Goal: Check status: Check status

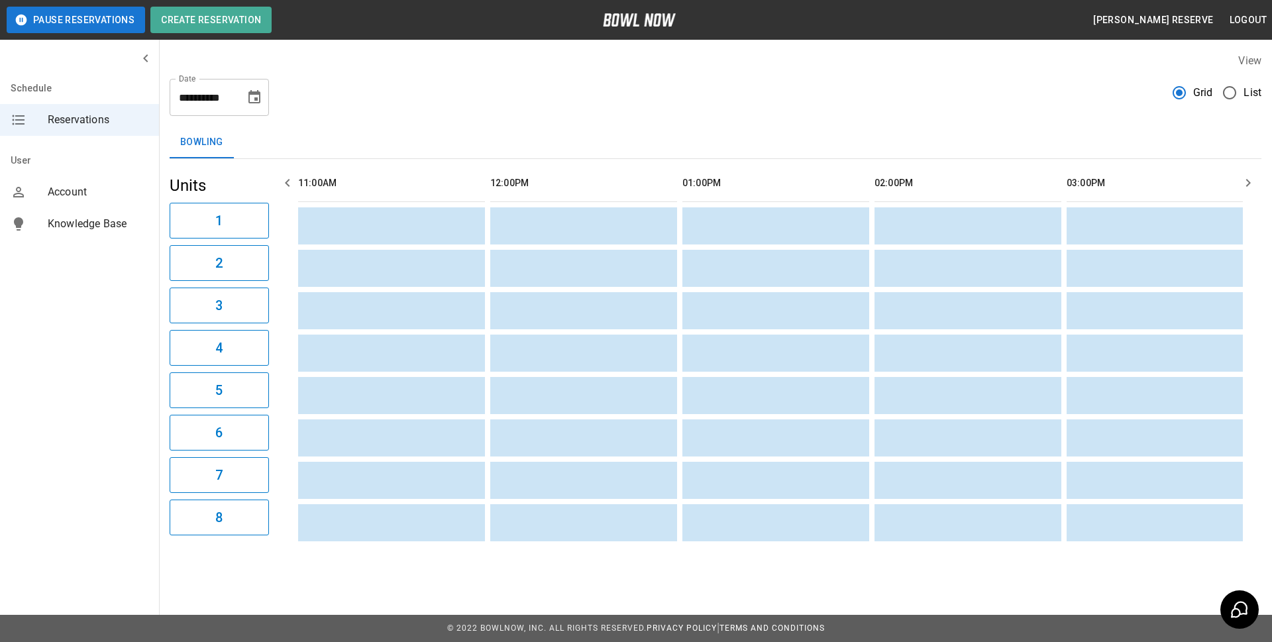
scroll to position [0, 961]
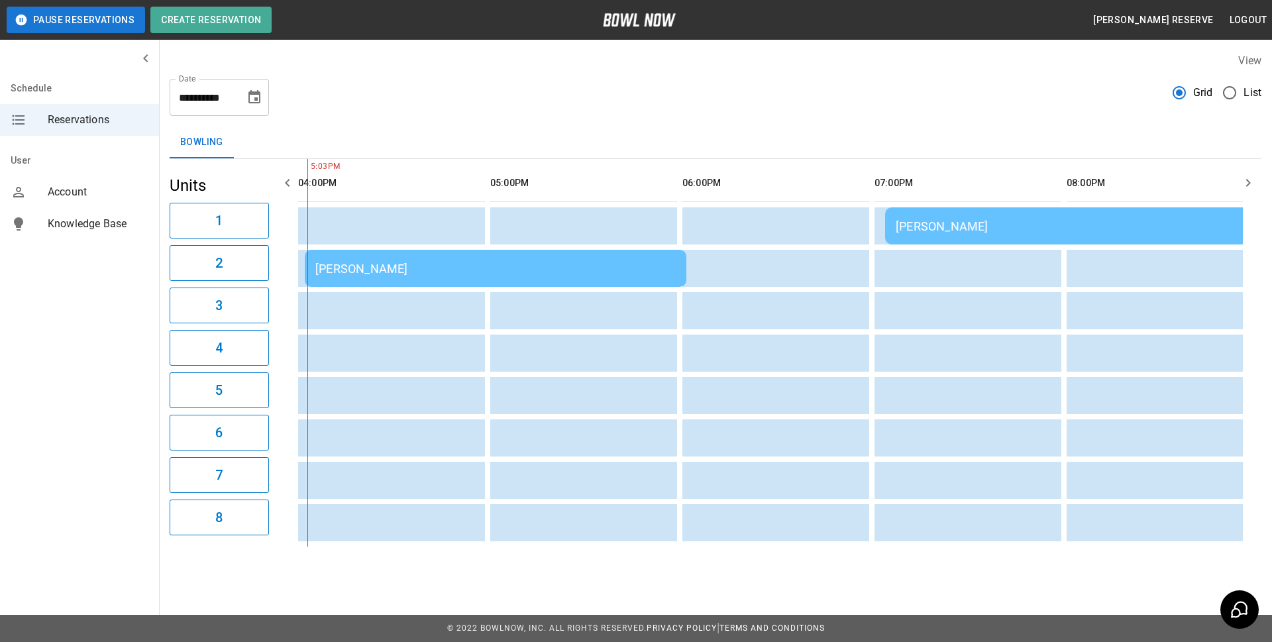
click at [936, 228] on div "[PERSON_NAME]" at bounding box center [1076, 226] width 361 height 14
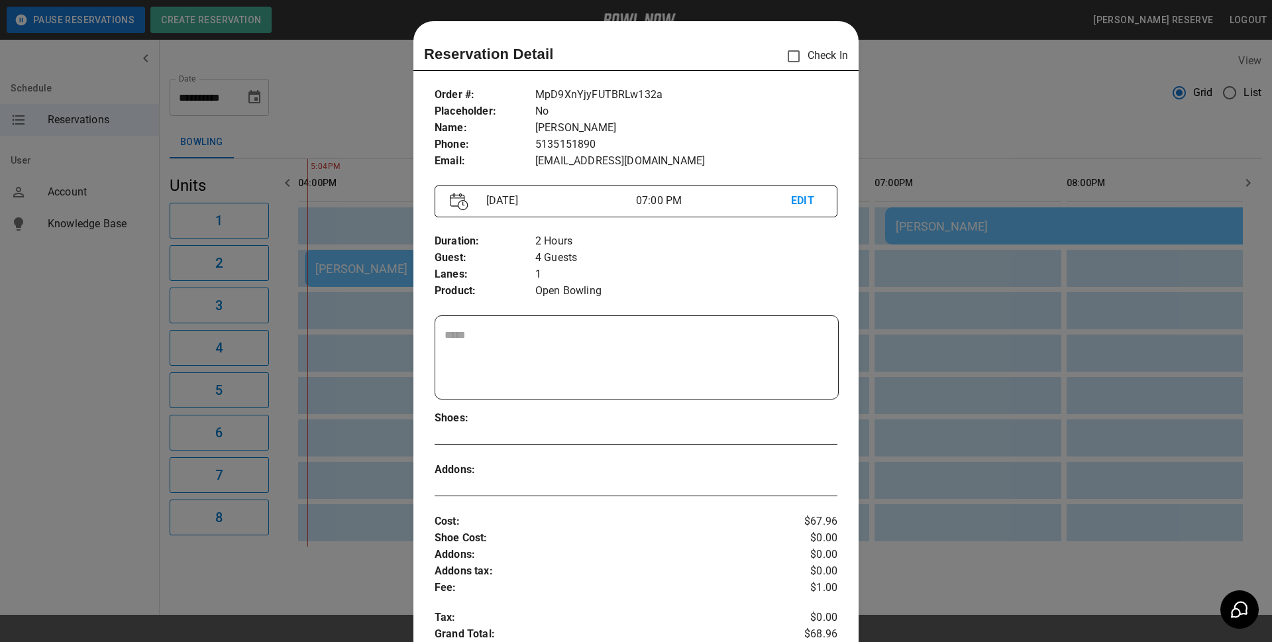
scroll to position [21, 0]
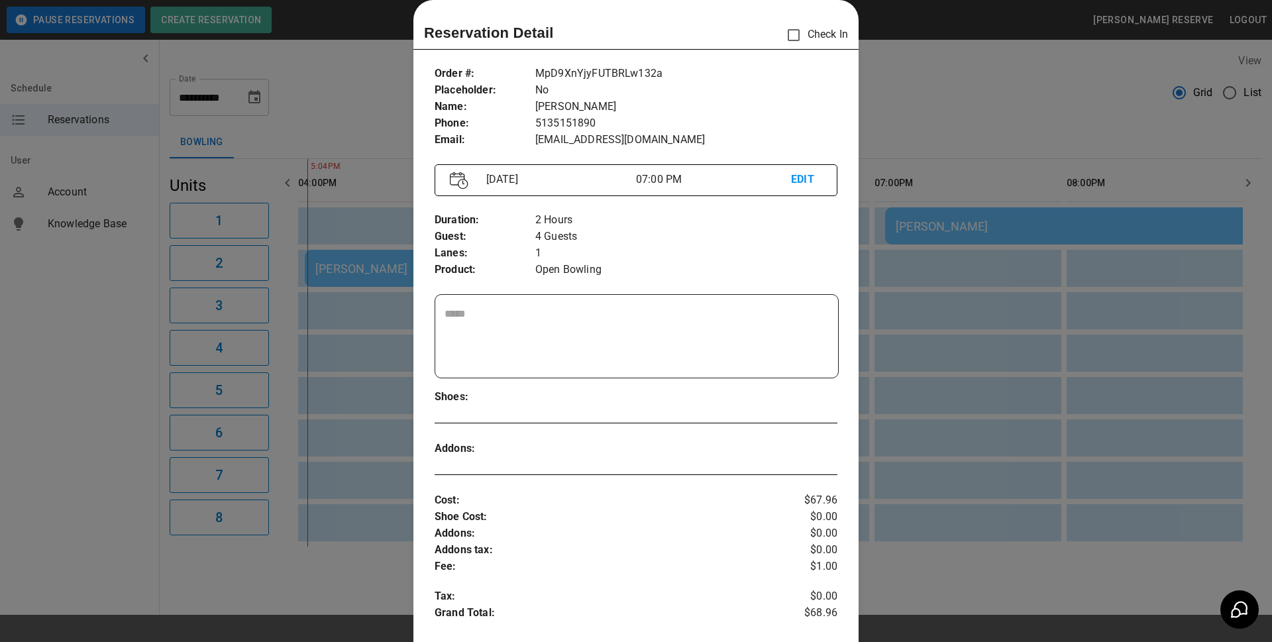
click at [918, 129] on div at bounding box center [636, 321] width 1272 height 642
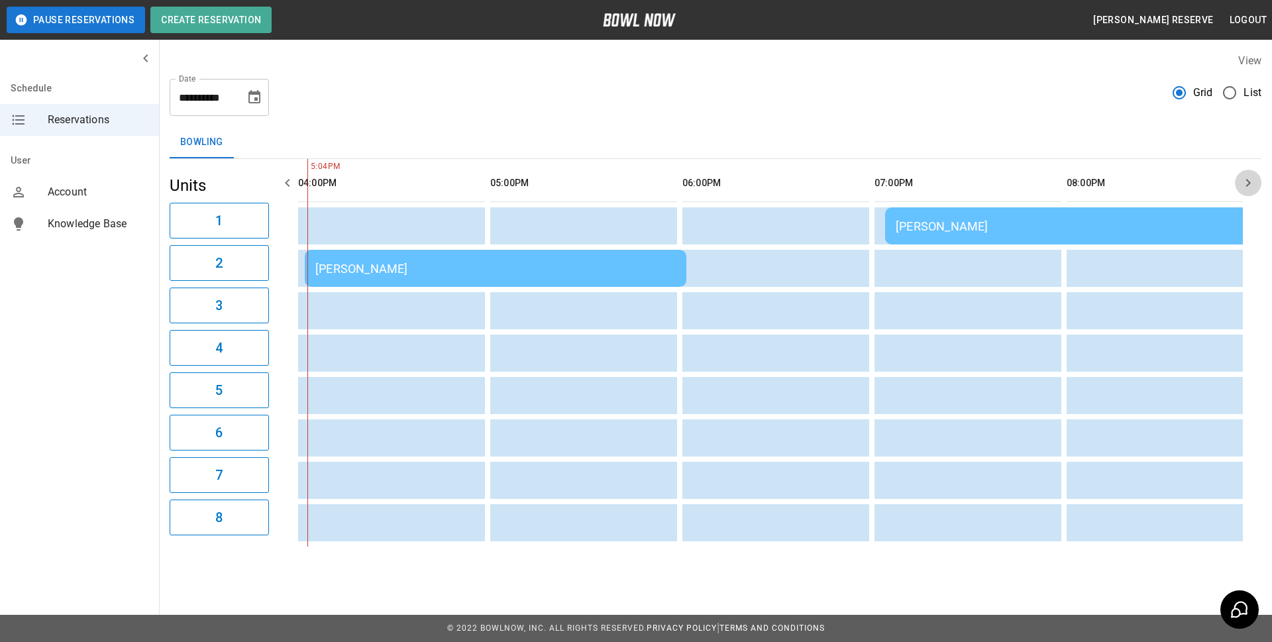
click at [1249, 183] on icon "button" at bounding box center [1249, 183] width 16 height 16
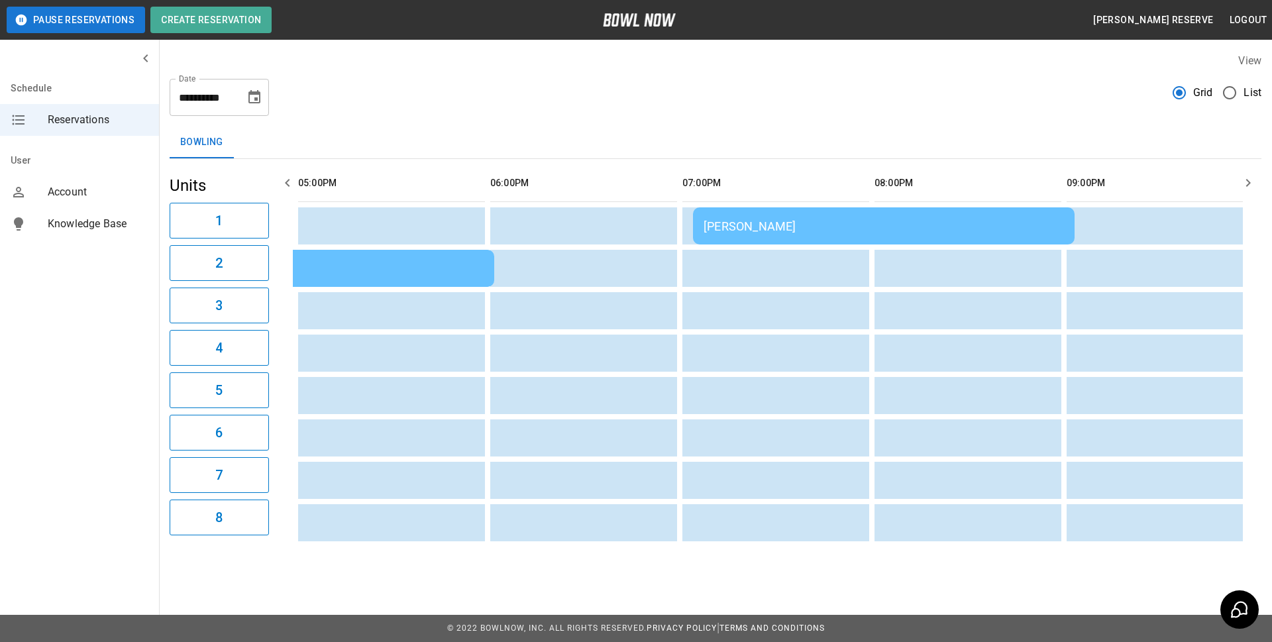
click at [340, 267] on div "[PERSON_NAME]" at bounding box center [303, 269] width 361 height 14
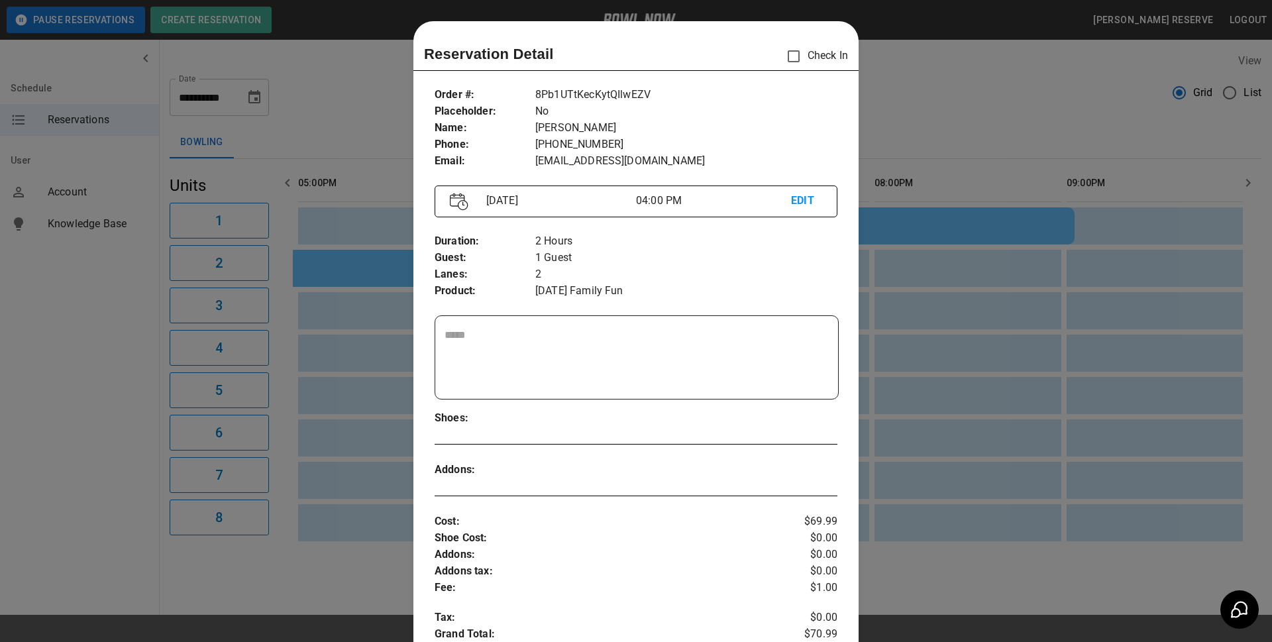
scroll to position [21, 0]
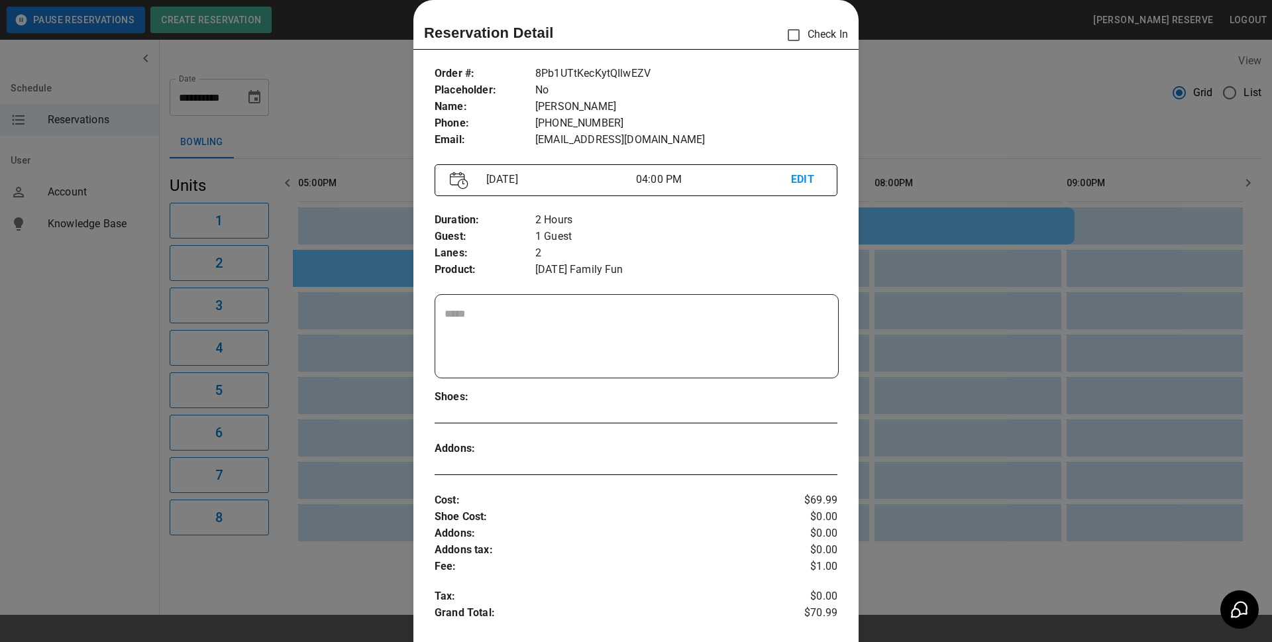
click at [933, 131] on div at bounding box center [636, 321] width 1272 height 642
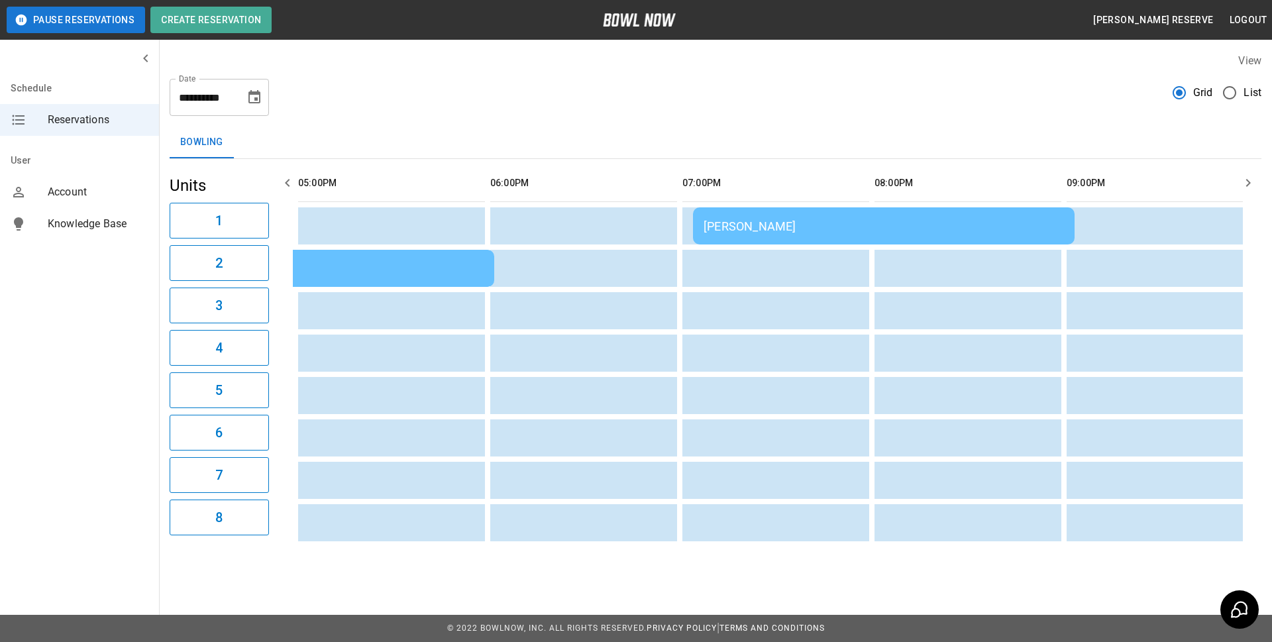
click at [827, 228] on div "[PERSON_NAME]" at bounding box center [884, 226] width 361 height 14
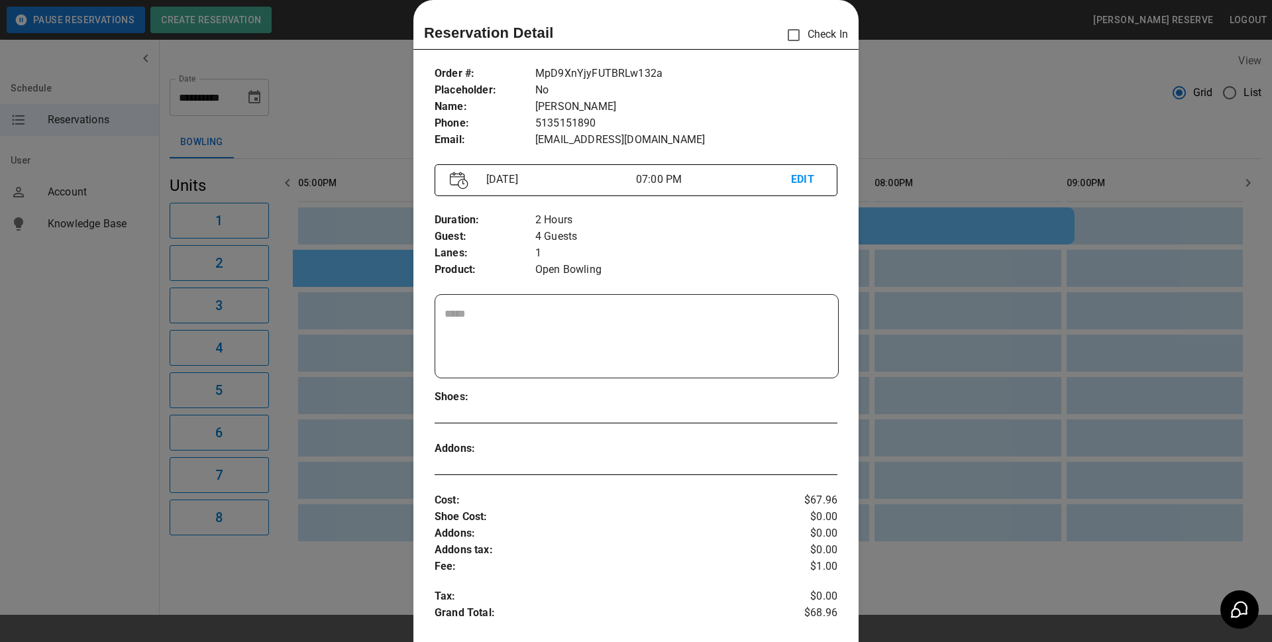
drag, startPoint x: 942, startPoint y: 140, endPoint x: 950, endPoint y: 130, distance: 12.3
click at [946, 135] on div at bounding box center [636, 321] width 1272 height 642
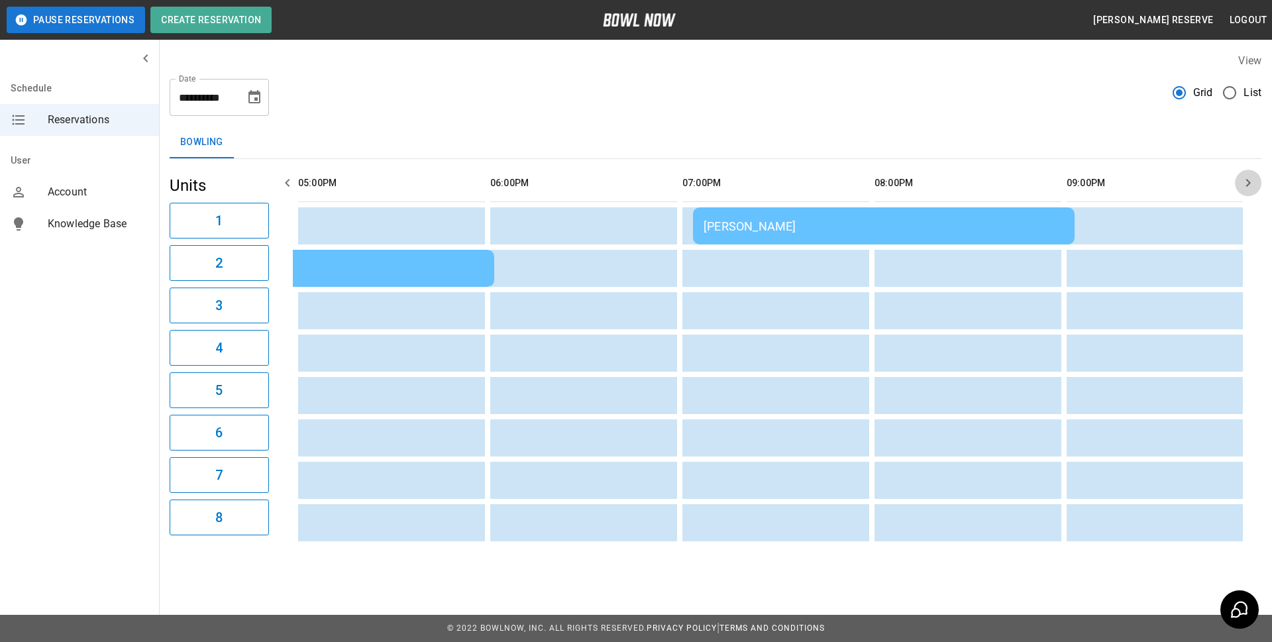
click at [1249, 186] on icon "button" at bounding box center [1249, 183] width 16 height 16
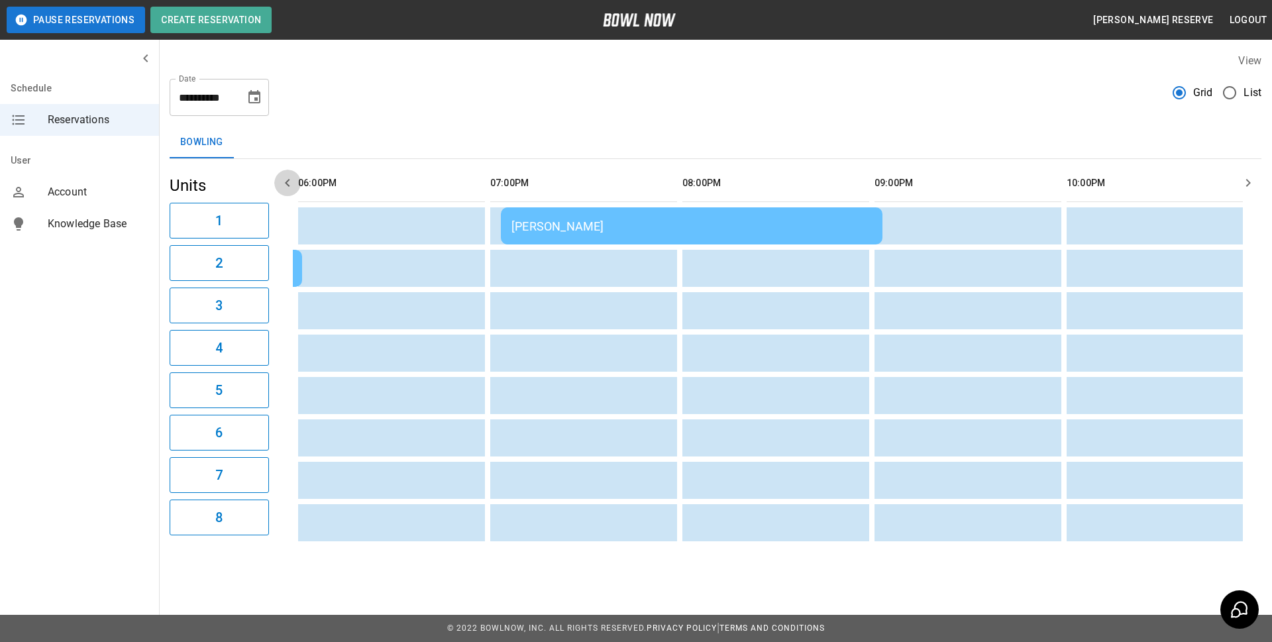
click at [287, 182] on icon "button" at bounding box center [287, 183] width 5 height 8
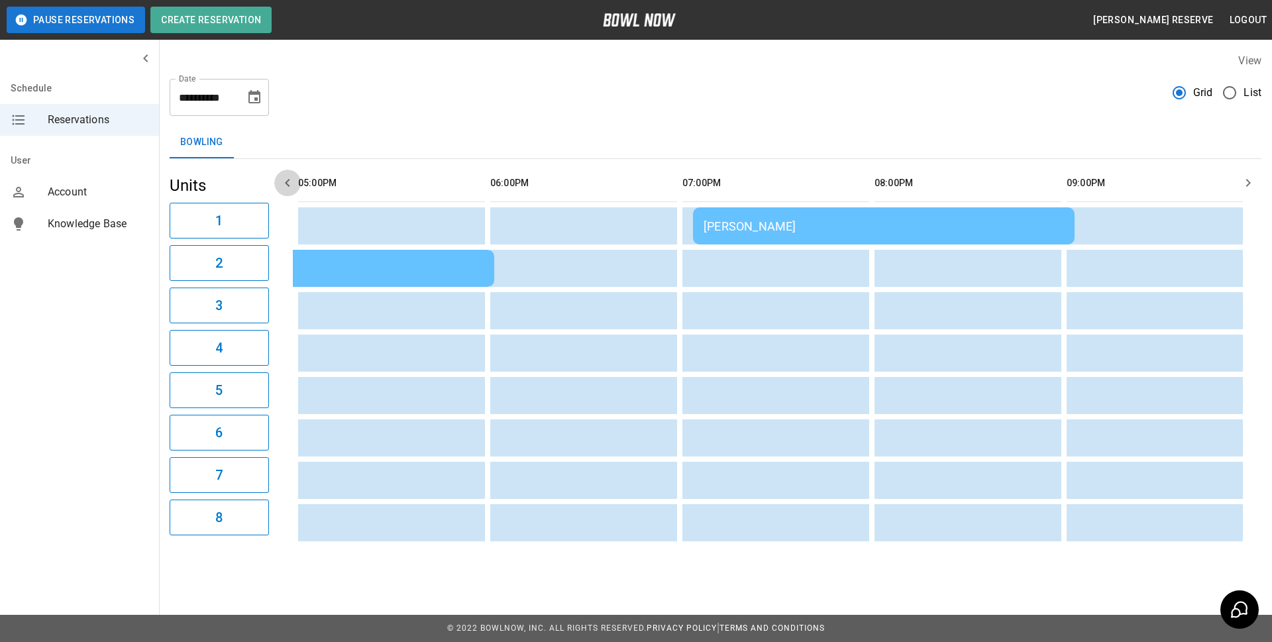
scroll to position [0, 1153]
click at [287, 182] on icon "button" at bounding box center [287, 183] width 5 height 8
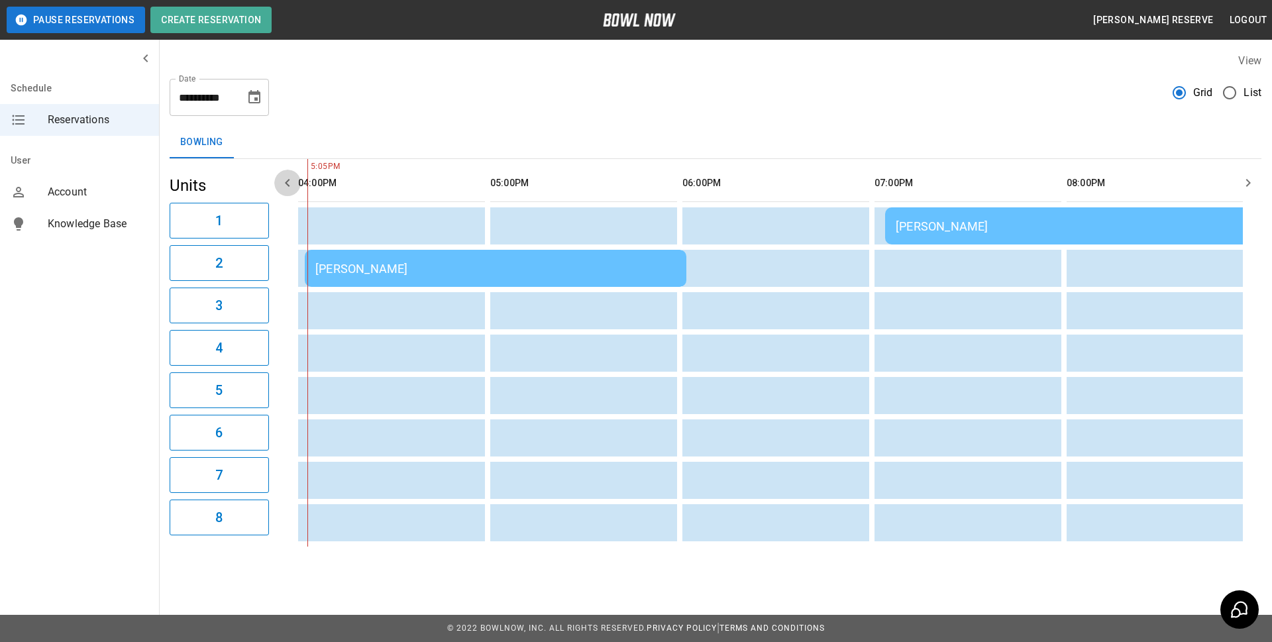
click at [287, 182] on icon "button" at bounding box center [287, 183] width 5 height 8
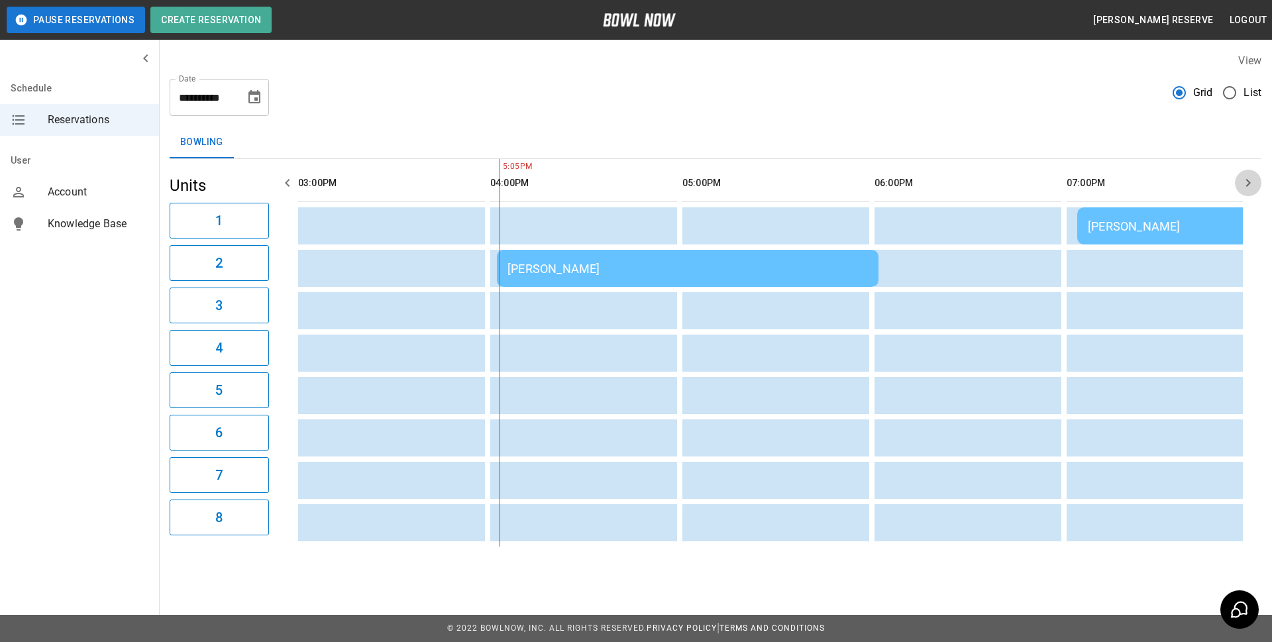
click at [1250, 185] on icon "button" at bounding box center [1249, 183] width 16 height 16
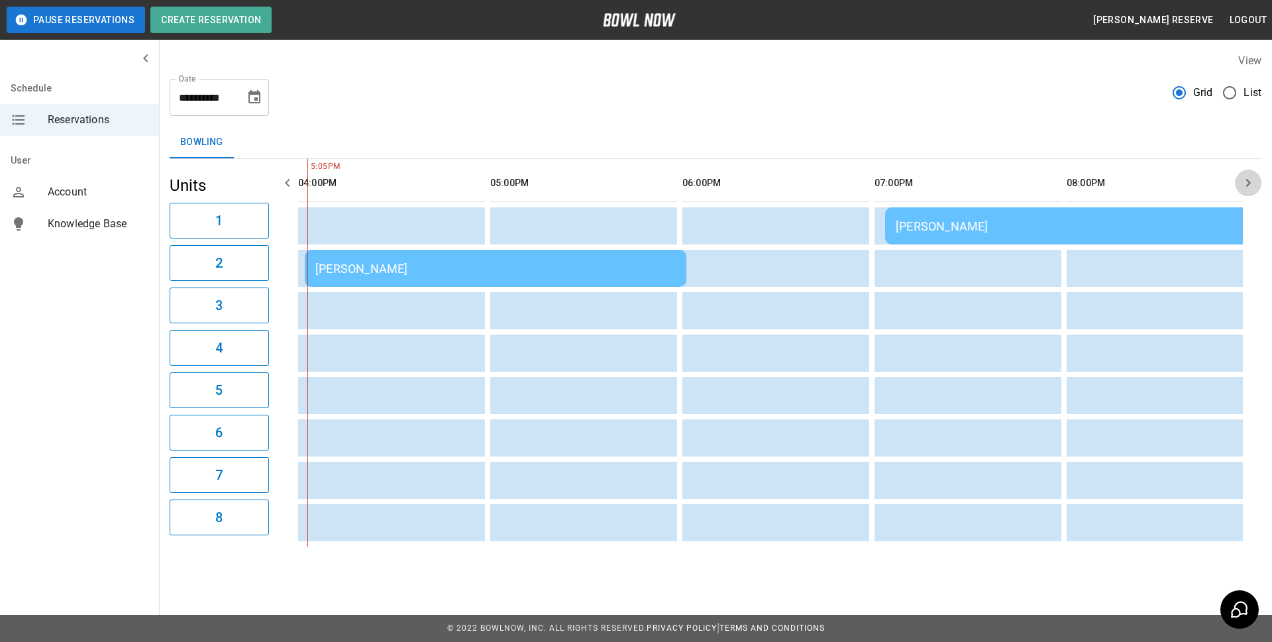
scroll to position [0, 961]
click at [1250, 185] on icon "button" at bounding box center [1249, 183] width 16 height 16
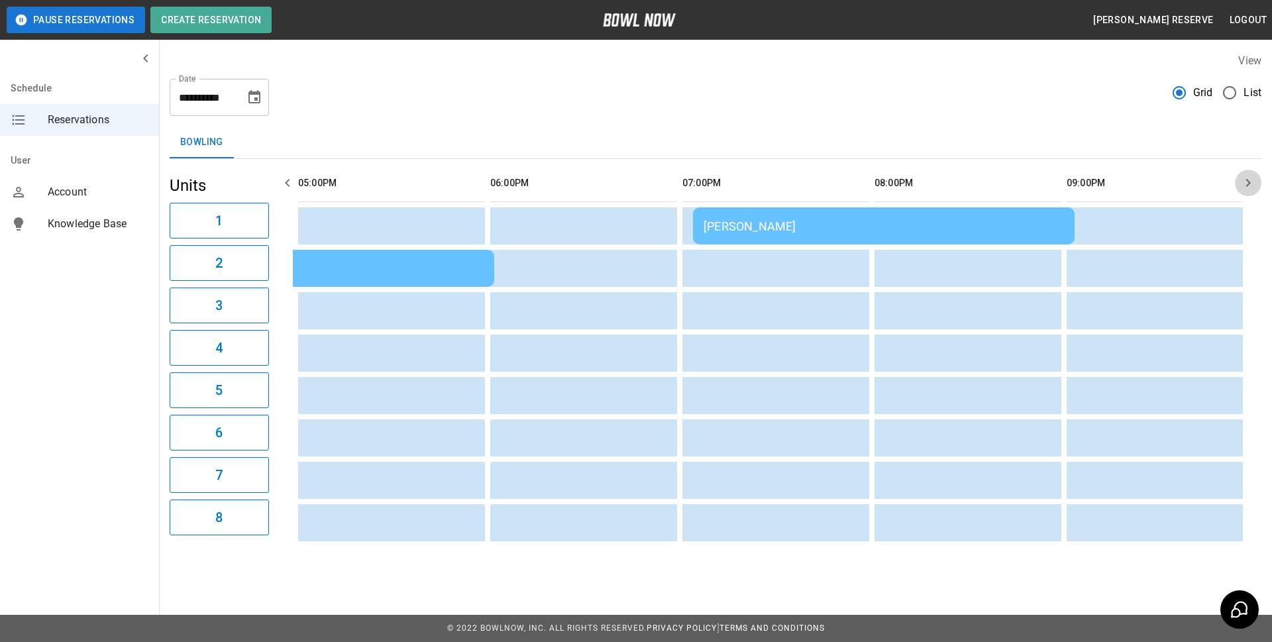
click at [1250, 185] on icon "button" at bounding box center [1249, 183] width 16 height 16
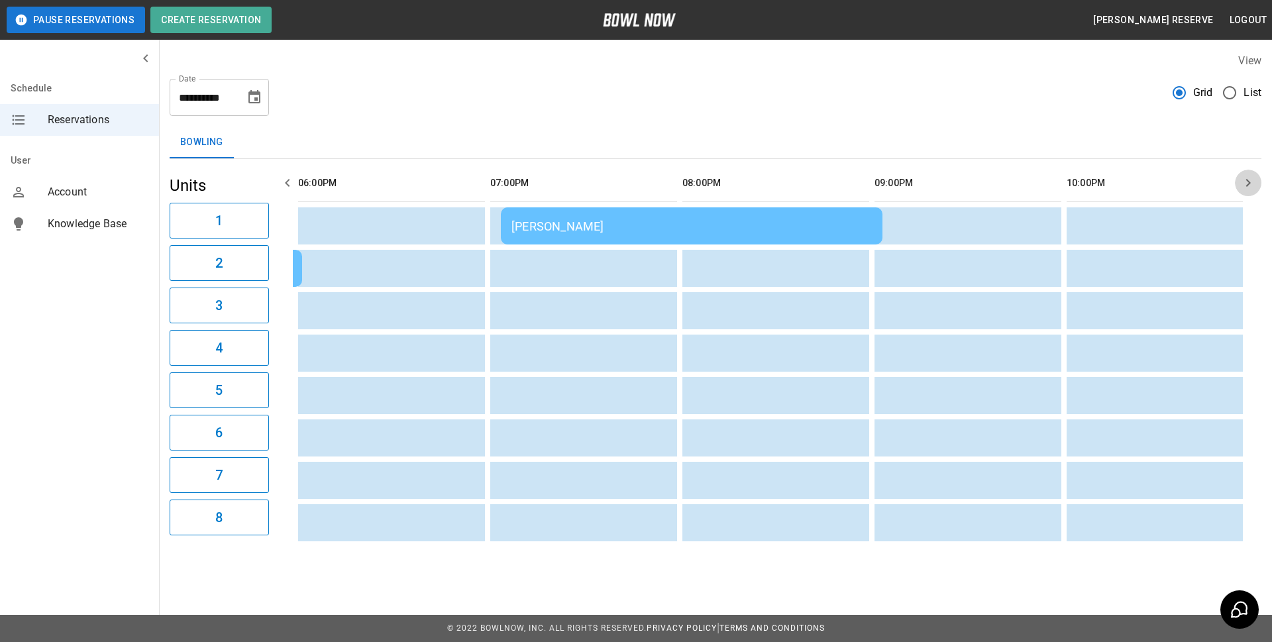
click at [1246, 188] on icon "button" at bounding box center [1249, 183] width 16 height 16
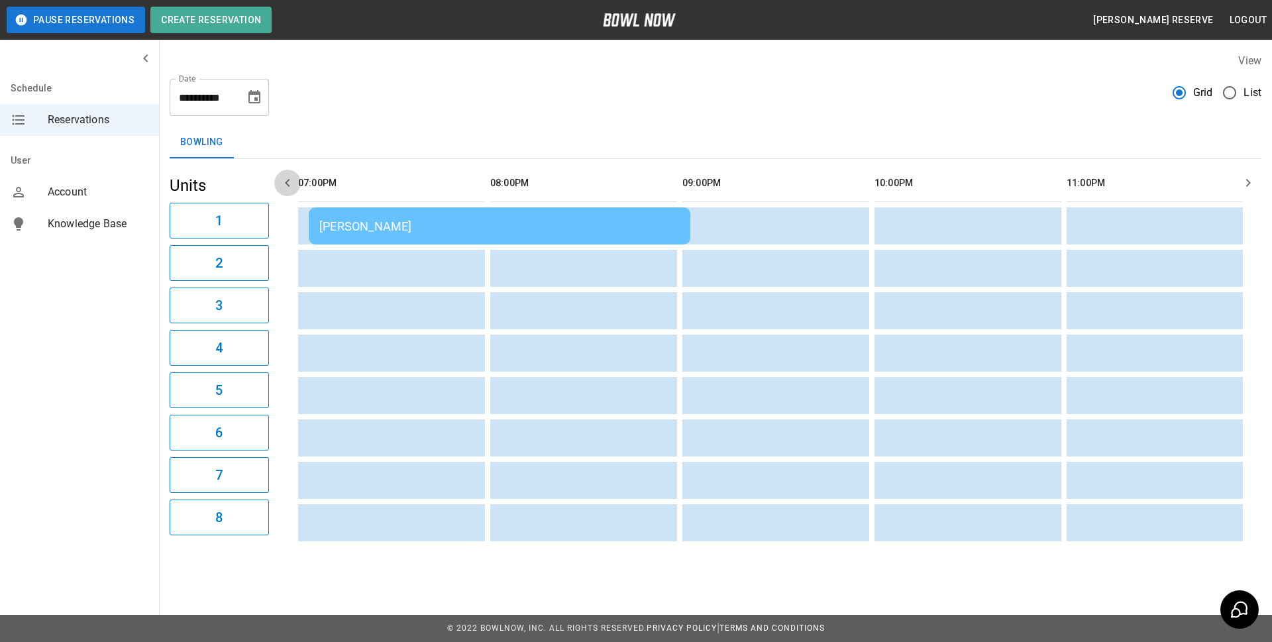
click at [288, 180] on icon "button" at bounding box center [287, 183] width 5 height 8
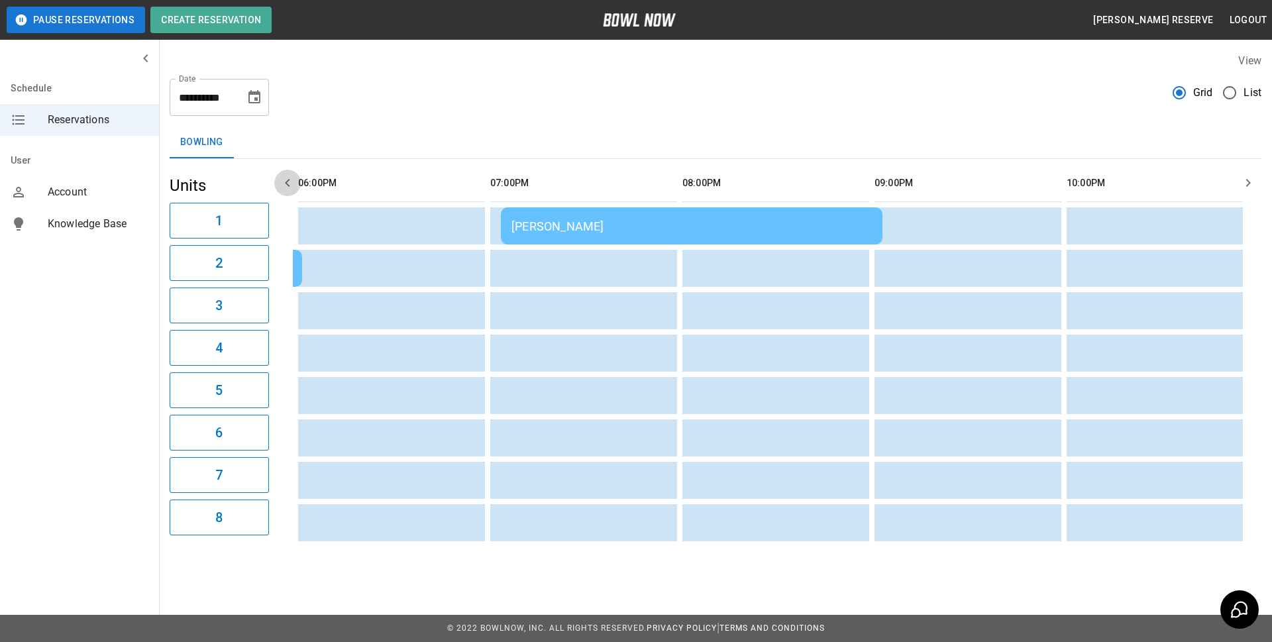
click at [288, 180] on icon "button" at bounding box center [287, 183] width 5 height 8
